Goal: Information Seeking & Learning: Learn about a topic

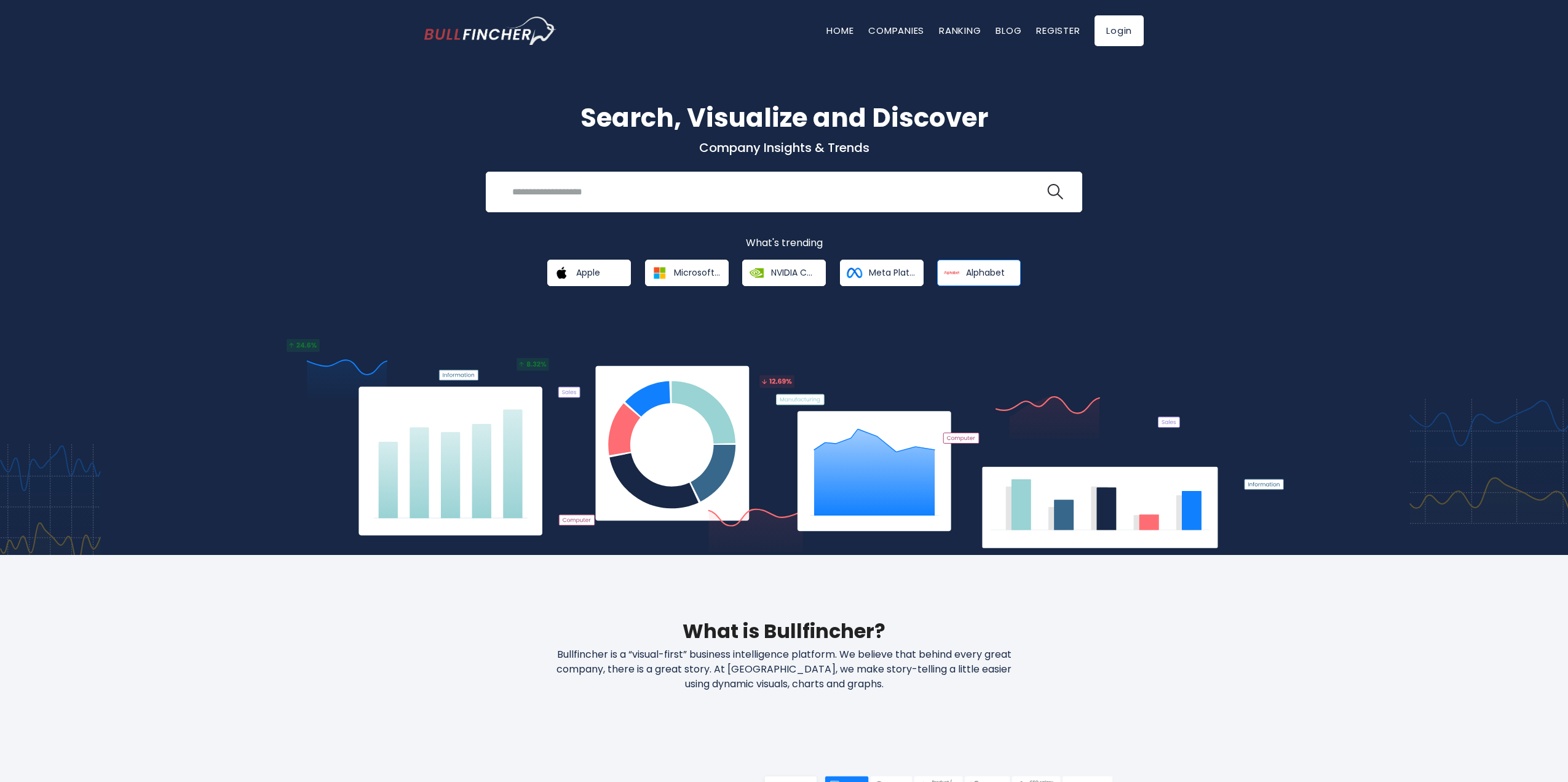
click at [964, 271] on link "Alphabet" at bounding box center [979, 273] width 83 height 27
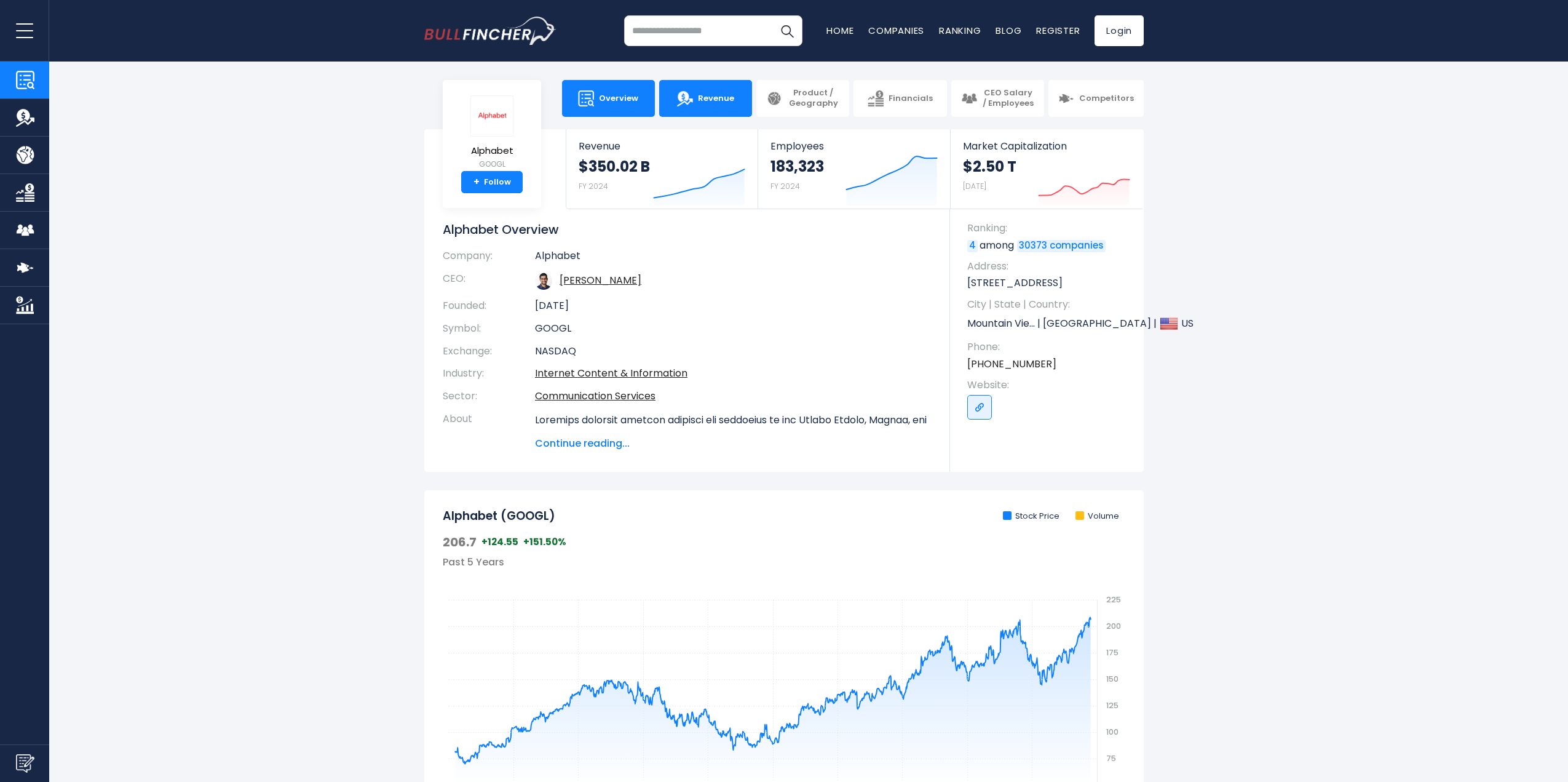
click at [714, 89] on link "Revenue" at bounding box center [705, 98] width 93 height 37
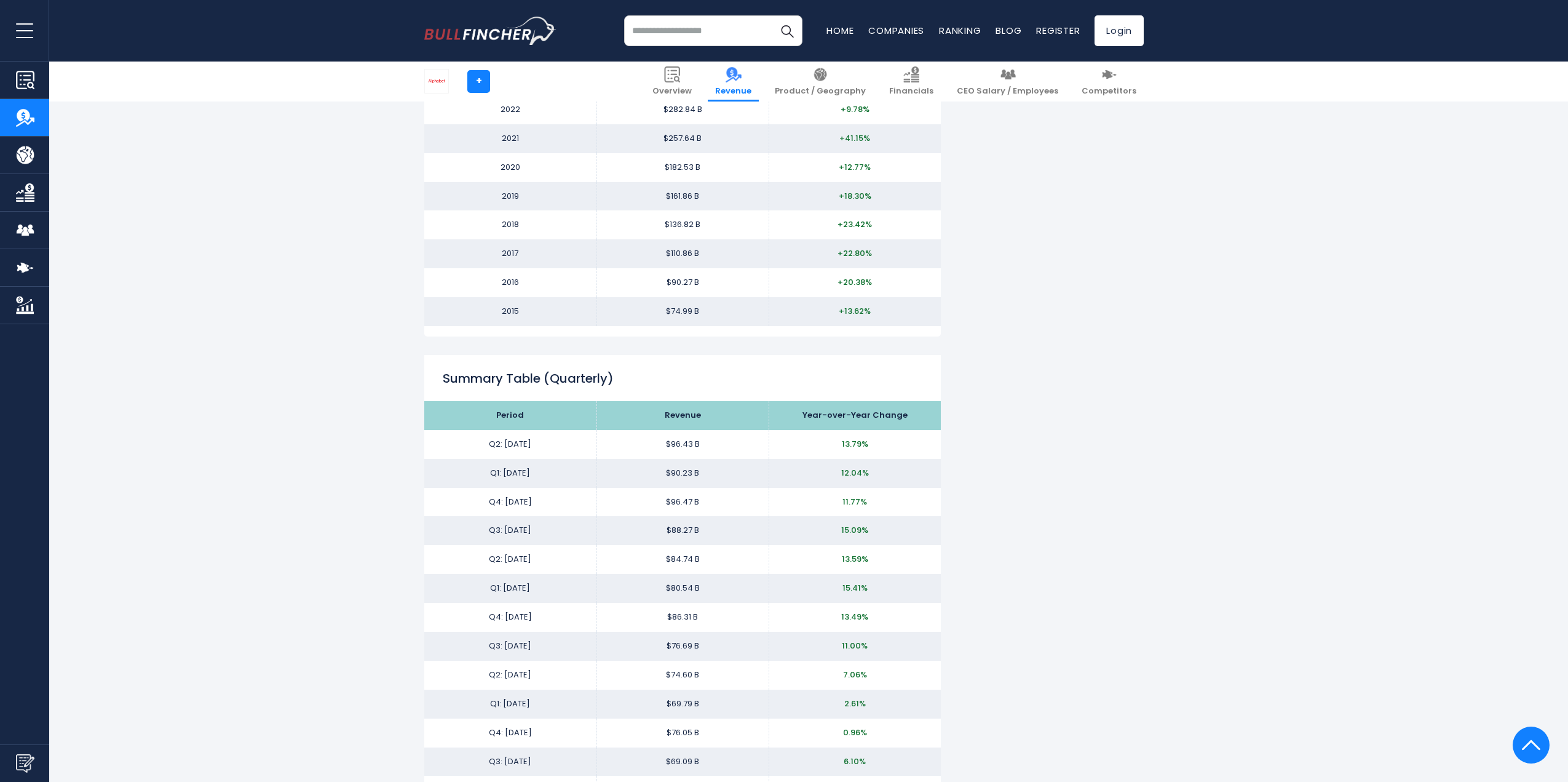
scroll to position [1477, 0]
